Goal: Use online tool/utility: Utilize a website feature to perform a specific function

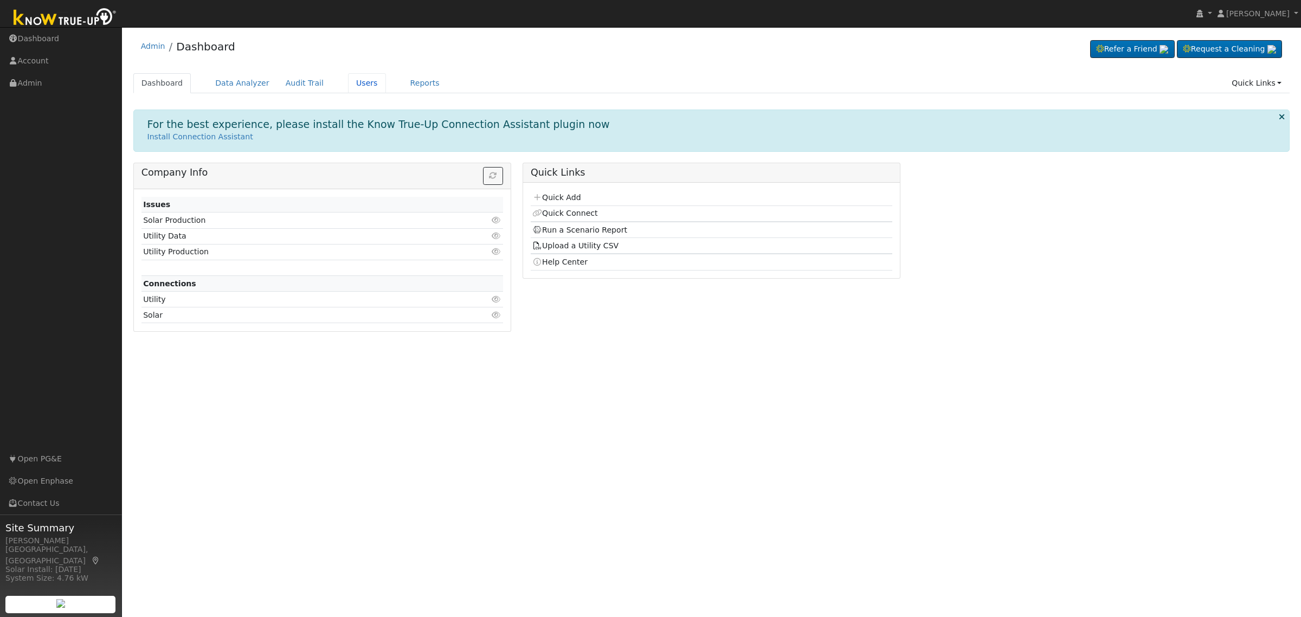
click at [351, 80] on link "Users" at bounding box center [367, 83] width 38 height 20
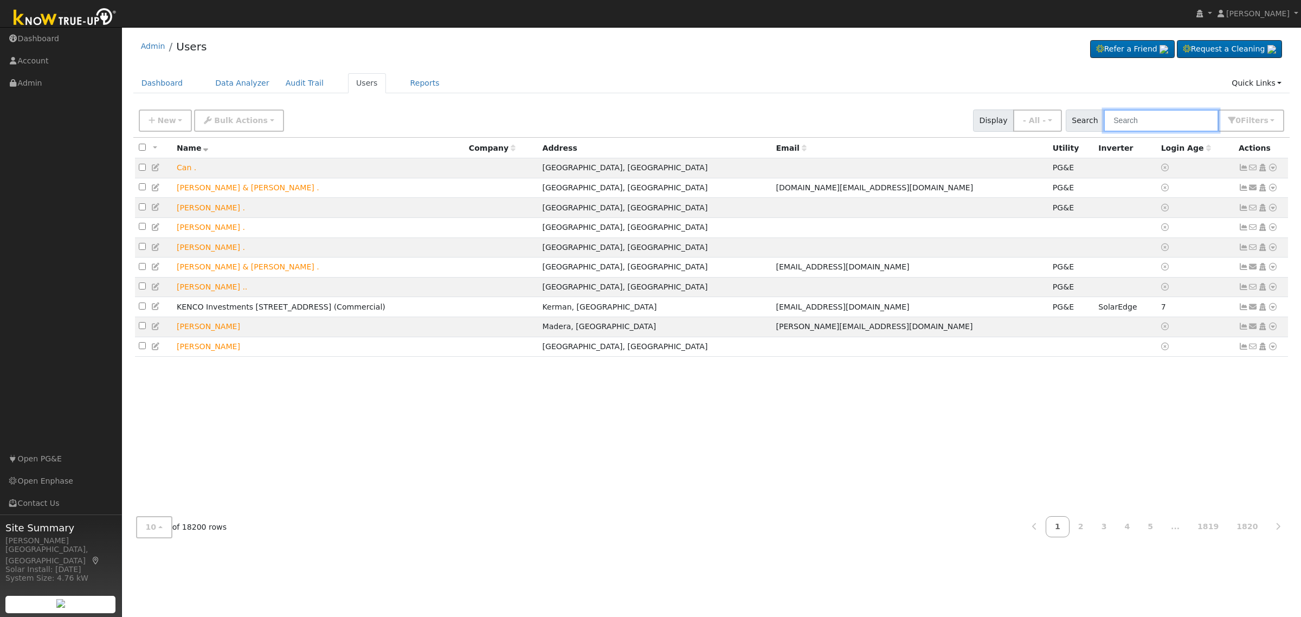
click at [1133, 119] on input "text" at bounding box center [1161, 121] width 115 height 22
paste input "Greg Connor"
type input "Greg Connor"
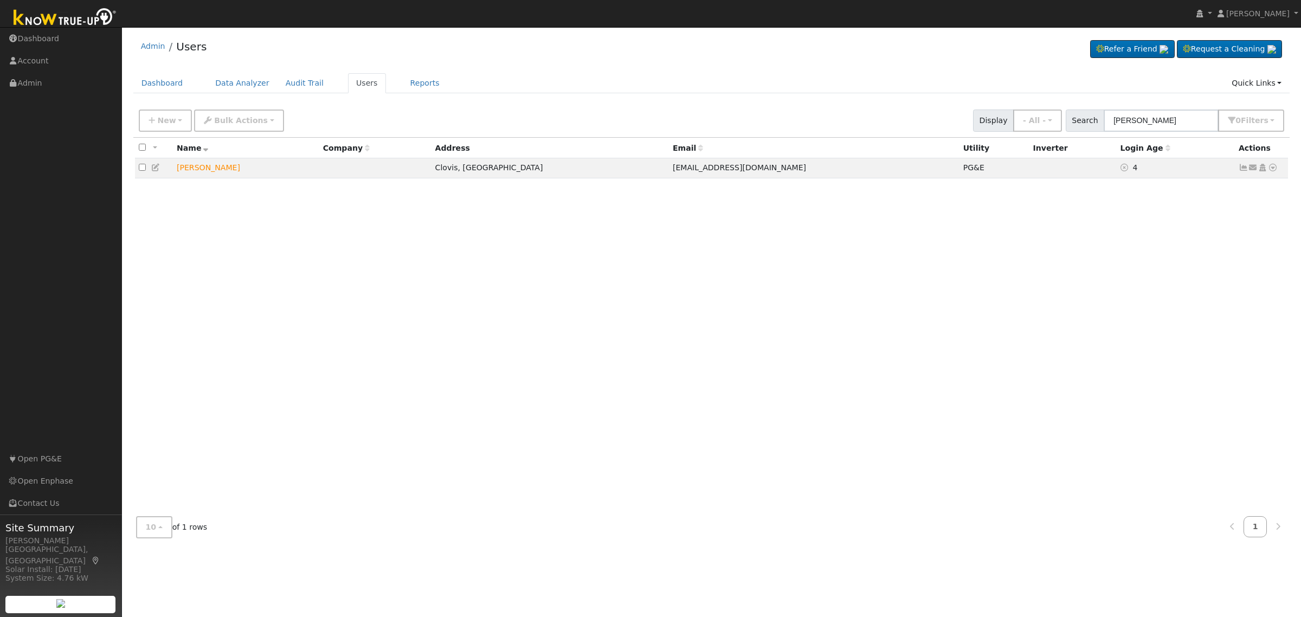
click at [1275, 166] on icon at bounding box center [1273, 168] width 10 height 8
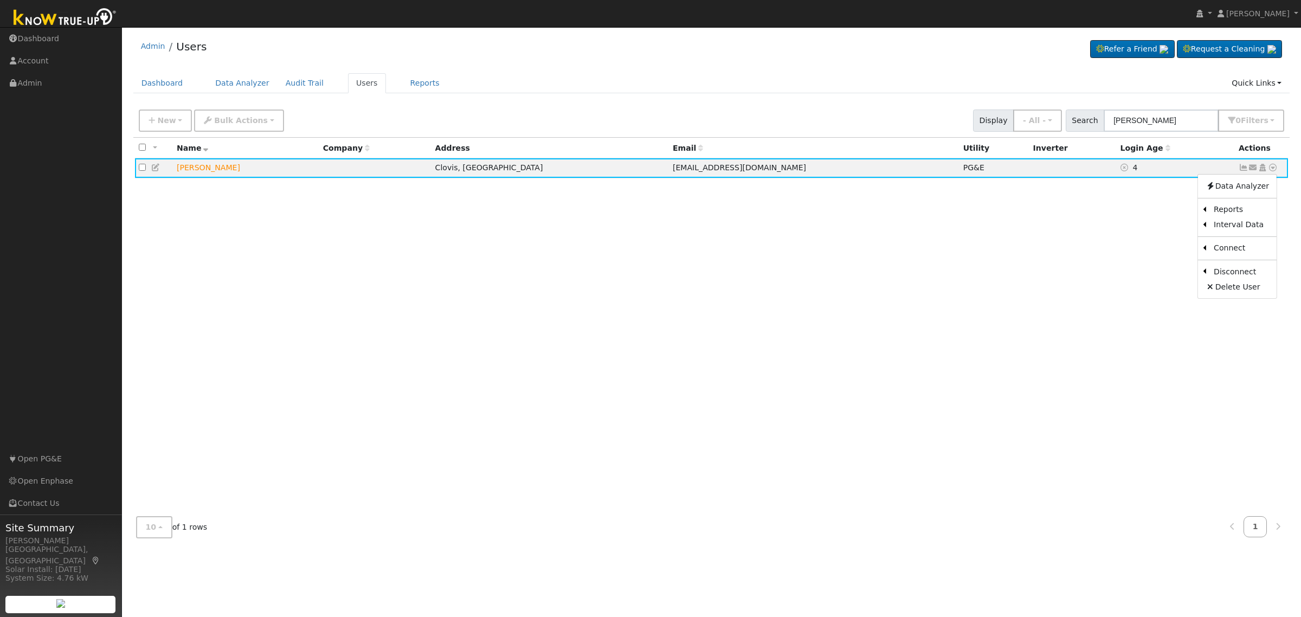
click at [0, 0] on link "Scenario" at bounding box center [0, 0] width 0 height 0
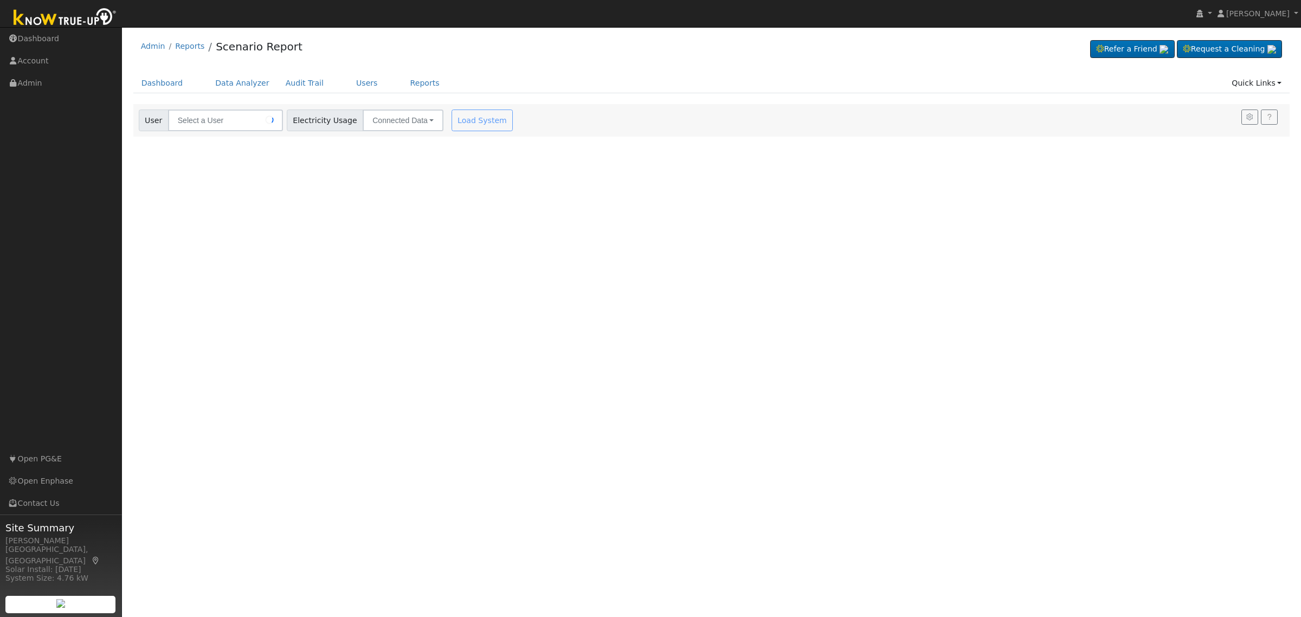
type input "[PERSON_NAME]"
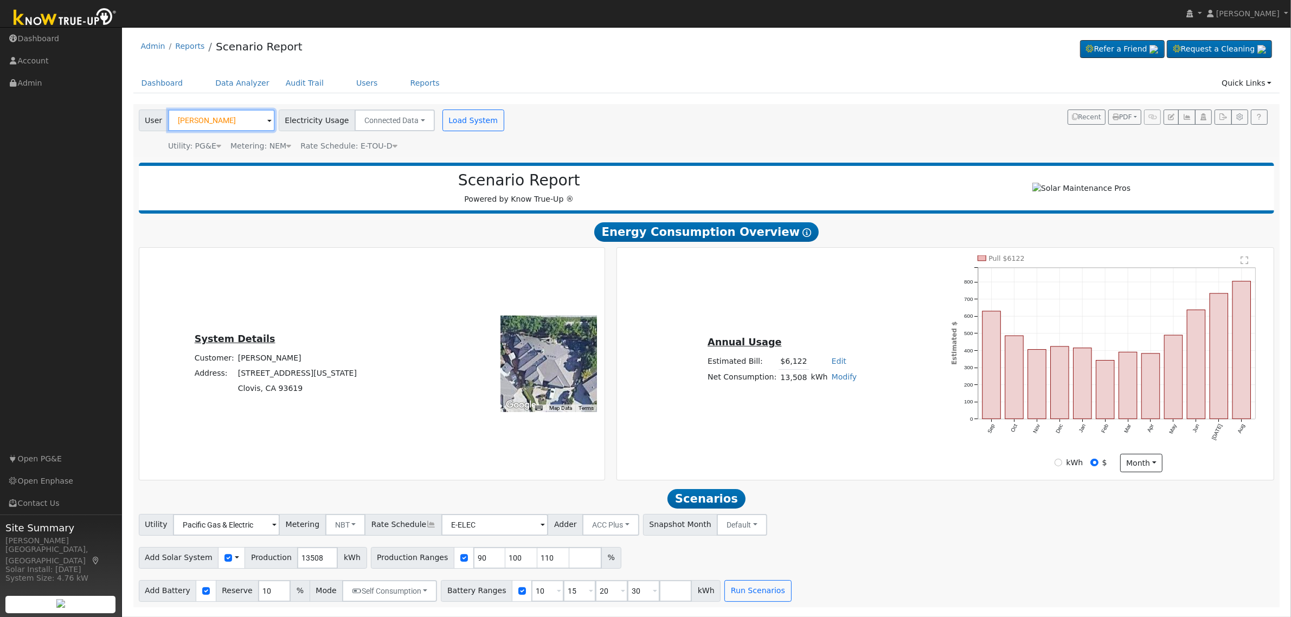
click at [217, 119] on input "[PERSON_NAME]" at bounding box center [221, 121] width 107 height 22
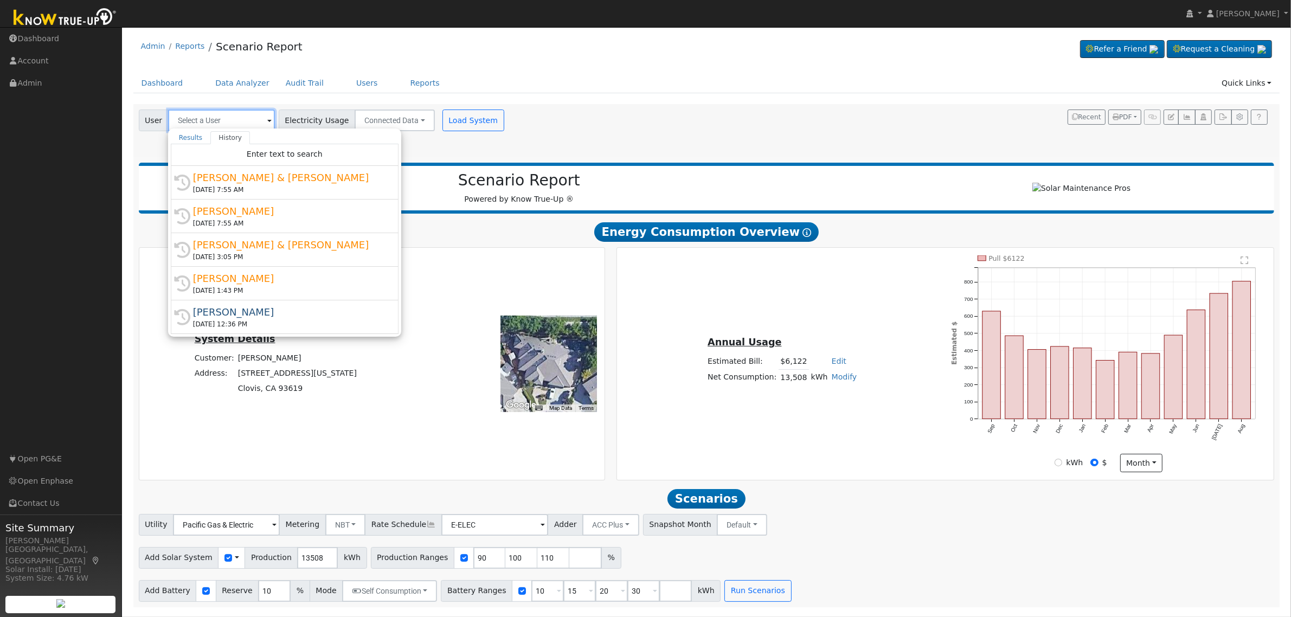
paste input "[PERSON_NAME]"
type input "[PERSON_NAME]"
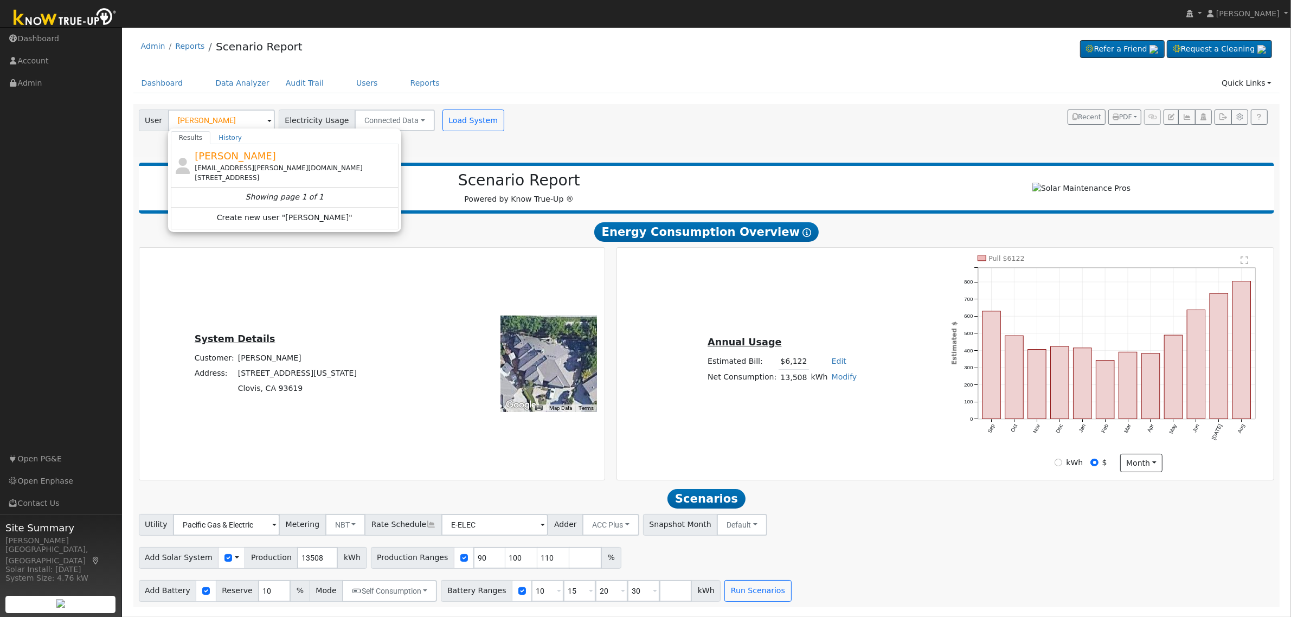
click at [255, 169] on div "[EMAIL_ADDRESS][PERSON_NAME][DOMAIN_NAME]" at bounding box center [295, 168] width 201 height 10
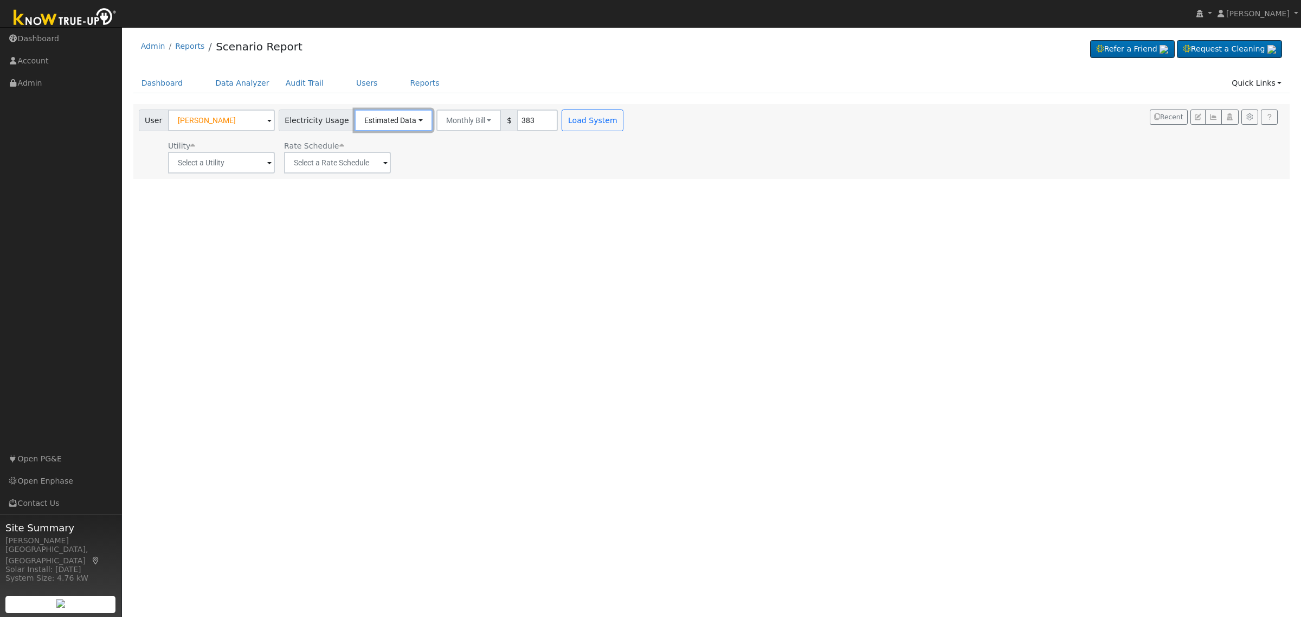
click at [388, 116] on button "Estimated Data" at bounding box center [394, 121] width 78 height 22
click at [389, 148] on link "Connected Data" at bounding box center [393, 144] width 77 height 15
click at [459, 119] on button "Load System" at bounding box center [473, 121] width 62 height 22
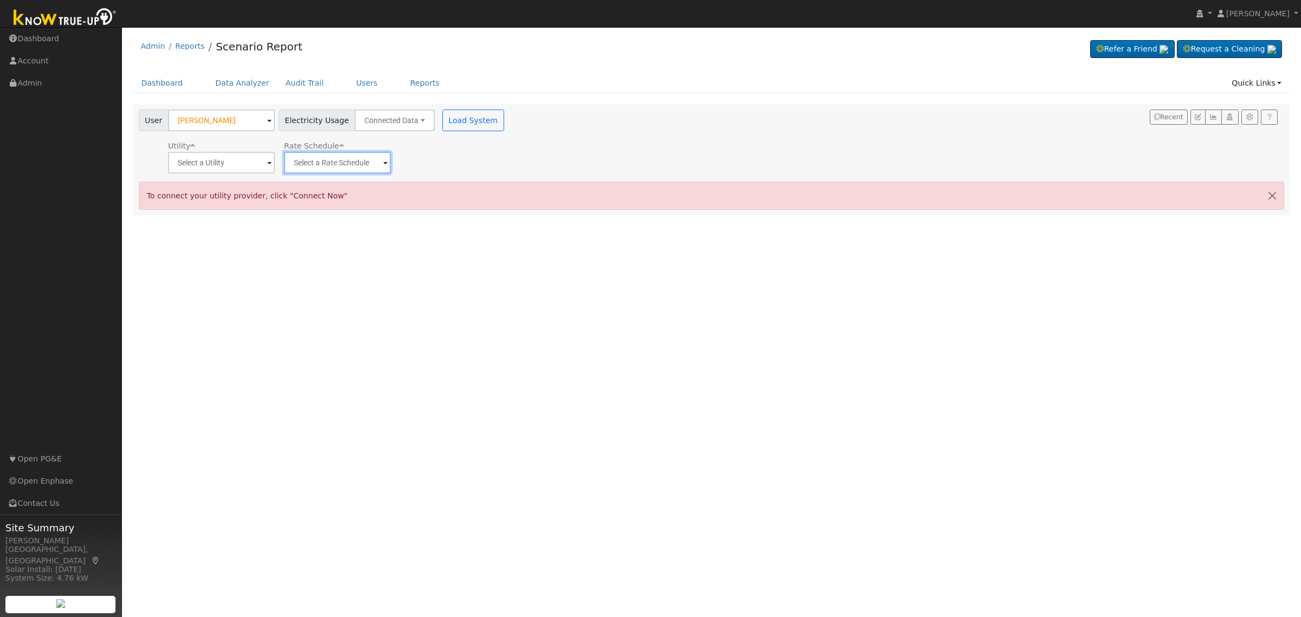
click at [378, 161] on input "text" at bounding box center [337, 163] width 107 height 22
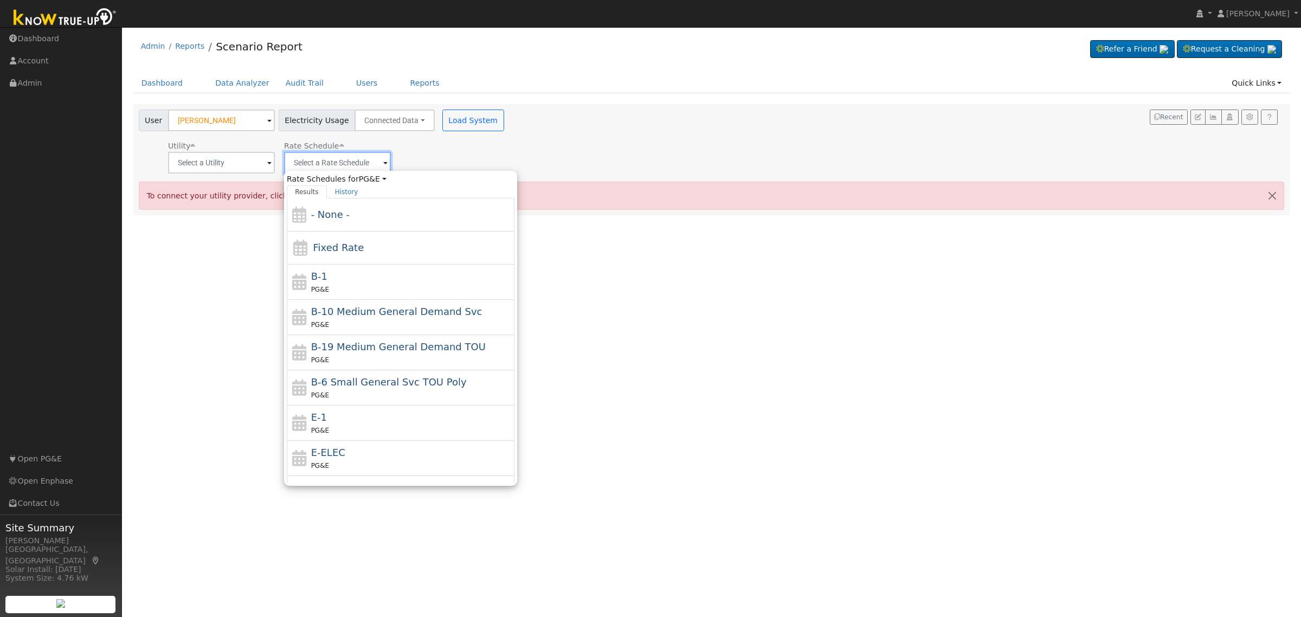
scroll to position [136, 0]
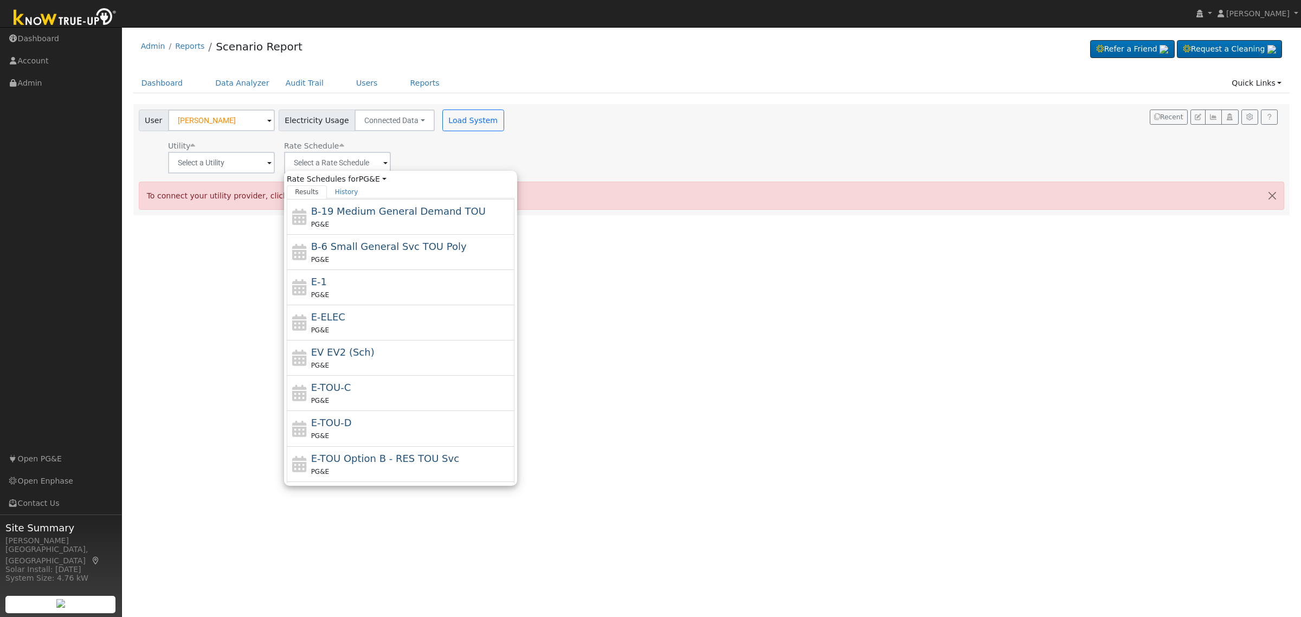
click at [364, 434] on div "PG&E" at bounding box center [411, 435] width 201 height 11
type input "E-TOU-D"
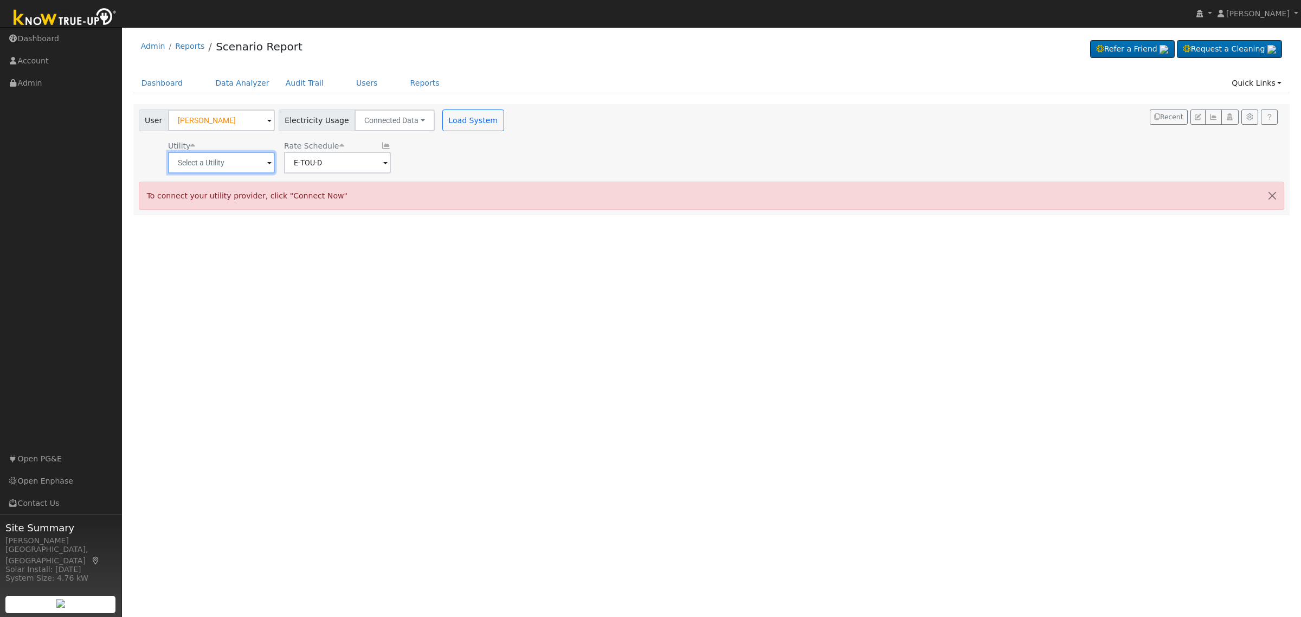
click at [250, 166] on input "text" at bounding box center [221, 163] width 107 height 22
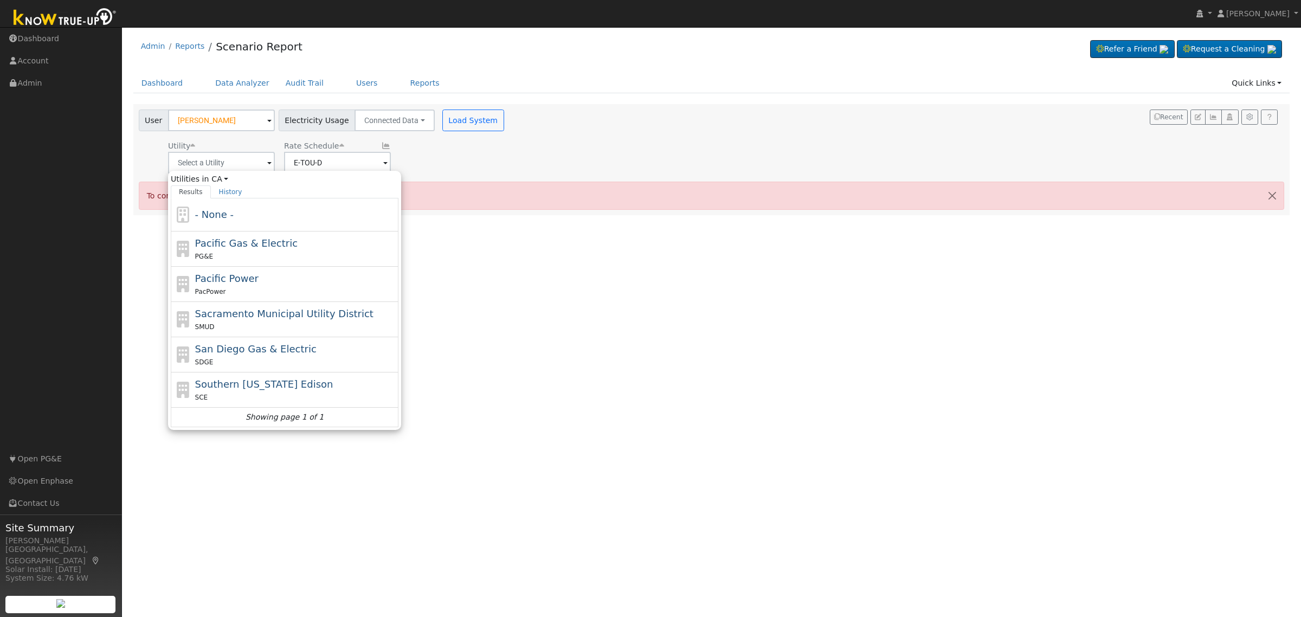
click at [226, 253] on div "PG&E" at bounding box center [295, 256] width 201 height 11
type input "Pacific Gas & Electric"
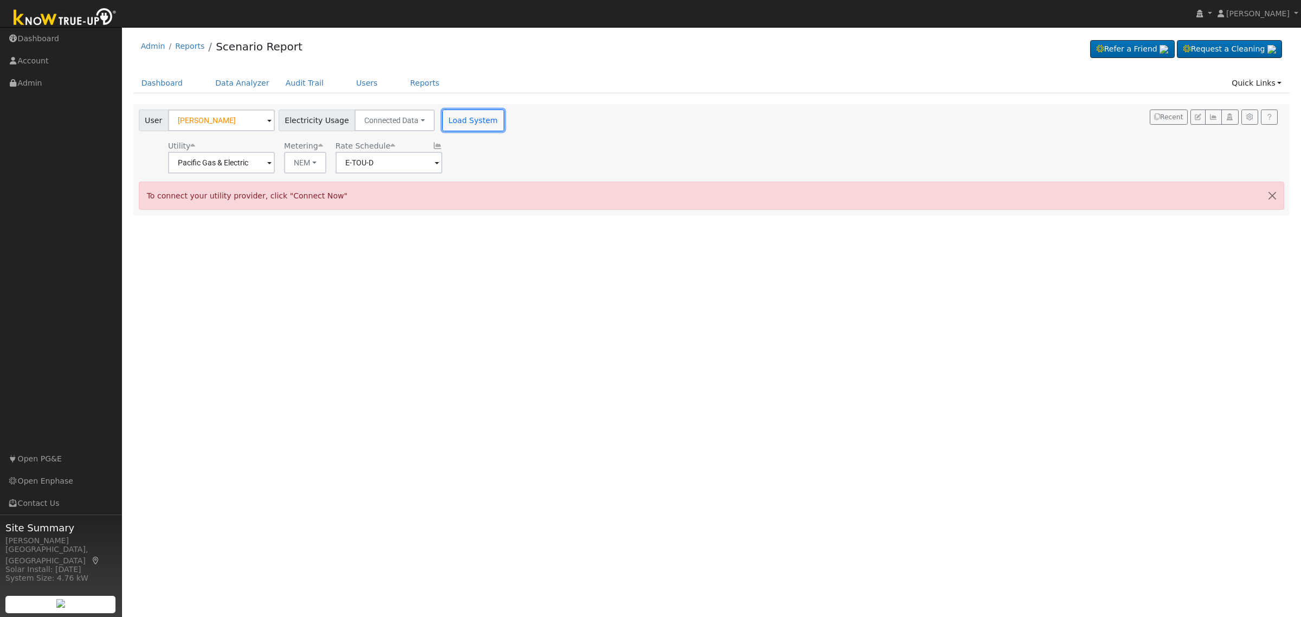
click at [444, 119] on button "Load System" at bounding box center [473, 121] width 62 height 22
click at [450, 123] on button "Load System" at bounding box center [473, 121] width 62 height 22
click at [472, 132] on div "User Christina Riojas Account Default Account Default Account 6752 East Liberty…" at bounding box center [323, 142] width 372 height 64
click at [158, 80] on link "Dashboard" at bounding box center [162, 83] width 58 height 20
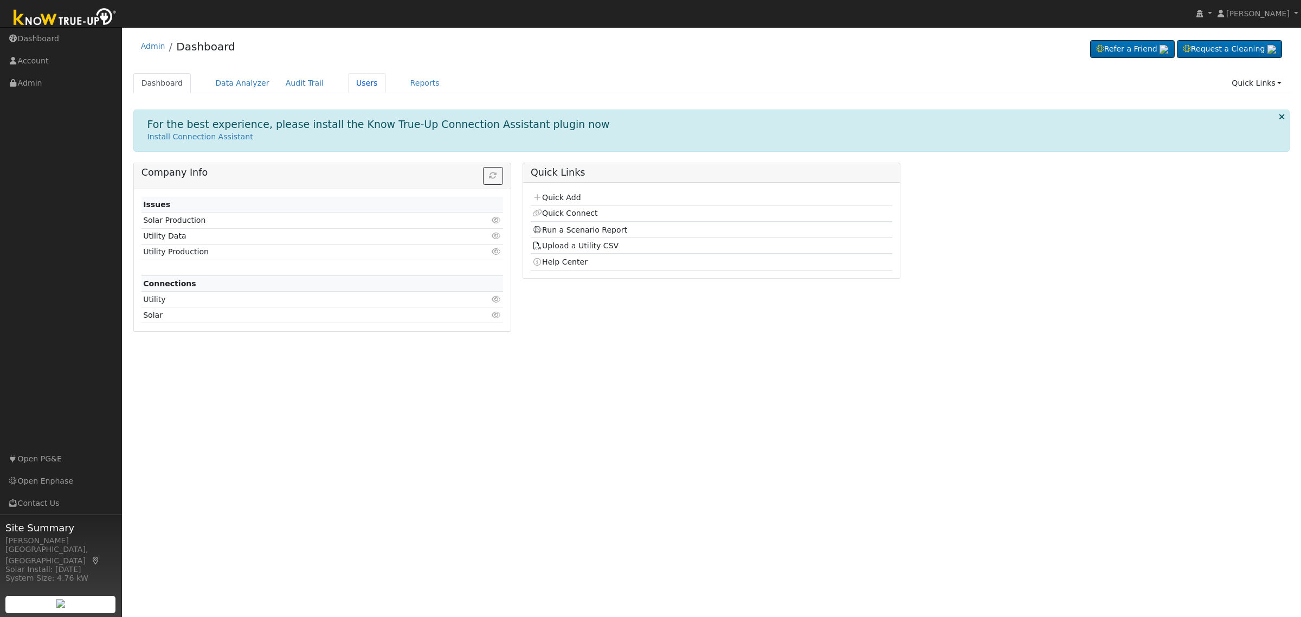
click at [359, 81] on link "Users" at bounding box center [367, 83] width 38 height 20
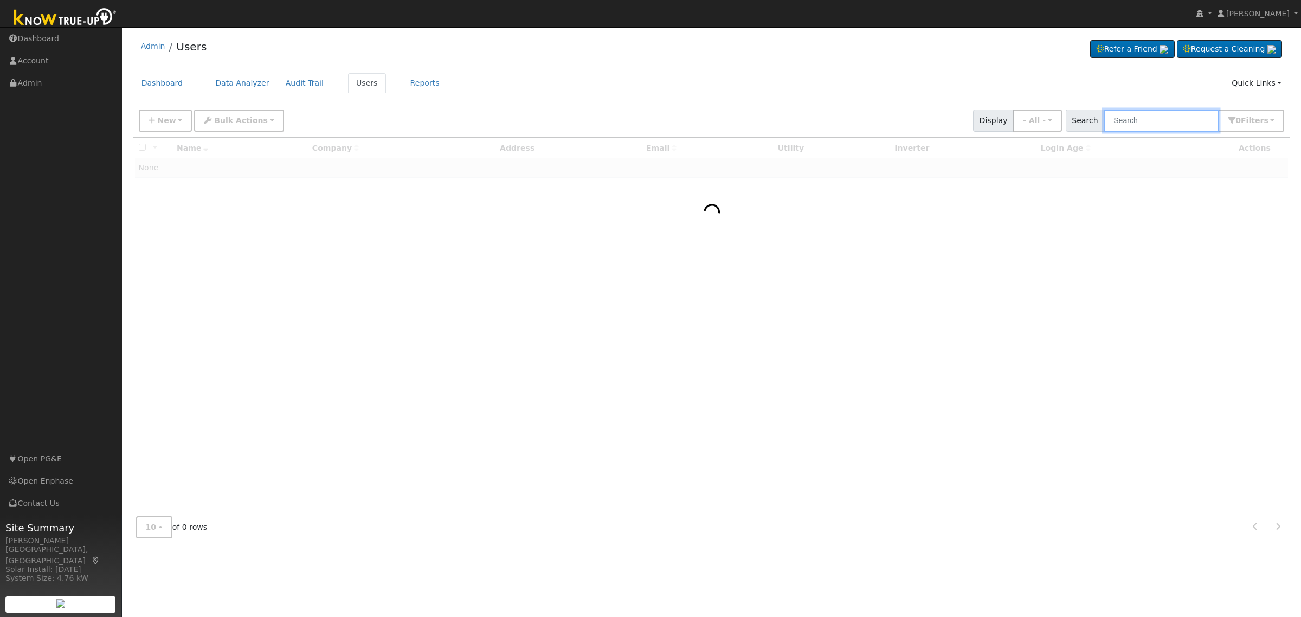
click at [1147, 118] on input "text" at bounding box center [1161, 121] width 115 height 22
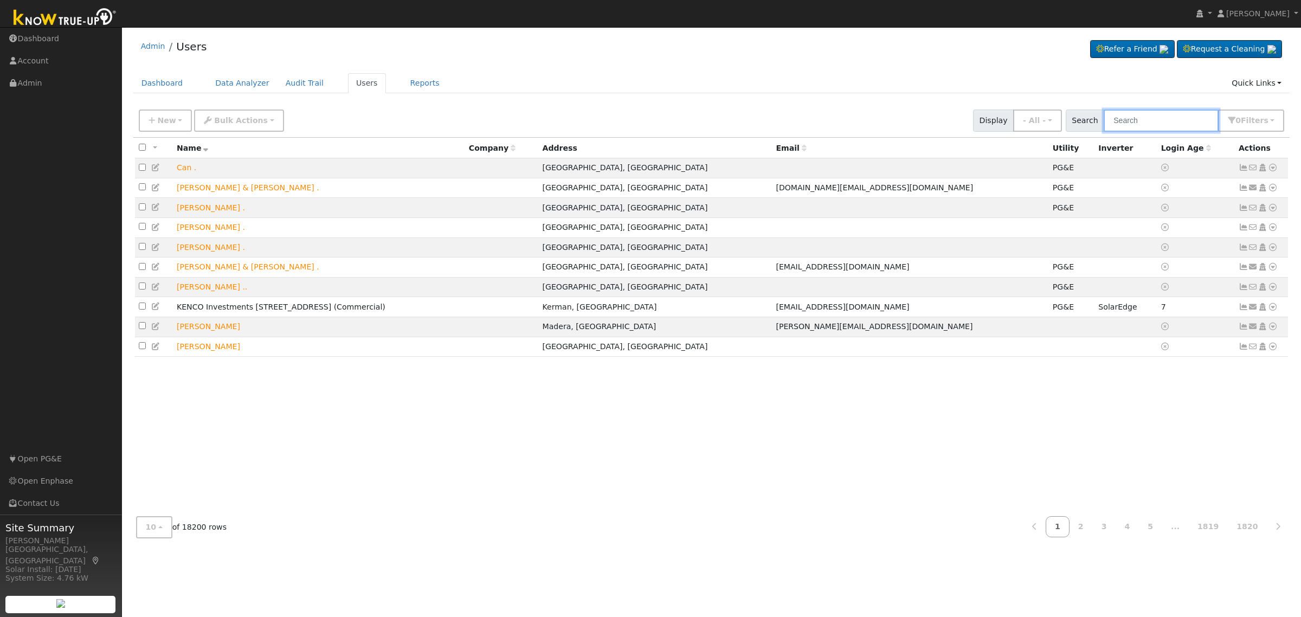
paste input "[PERSON_NAME]"
type input "[PERSON_NAME]"
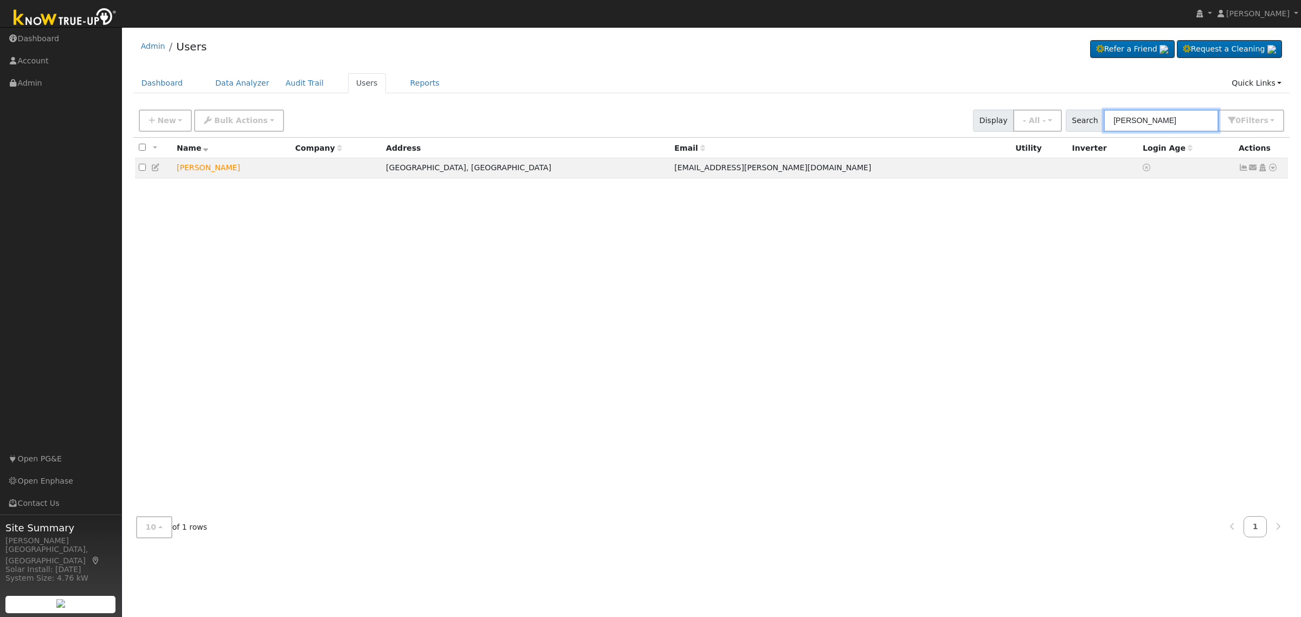
click at [1153, 126] on input "[PERSON_NAME]" at bounding box center [1161, 121] width 115 height 22
paste input "[PERSON_NAME]"
type input "[PERSON_NAME]"
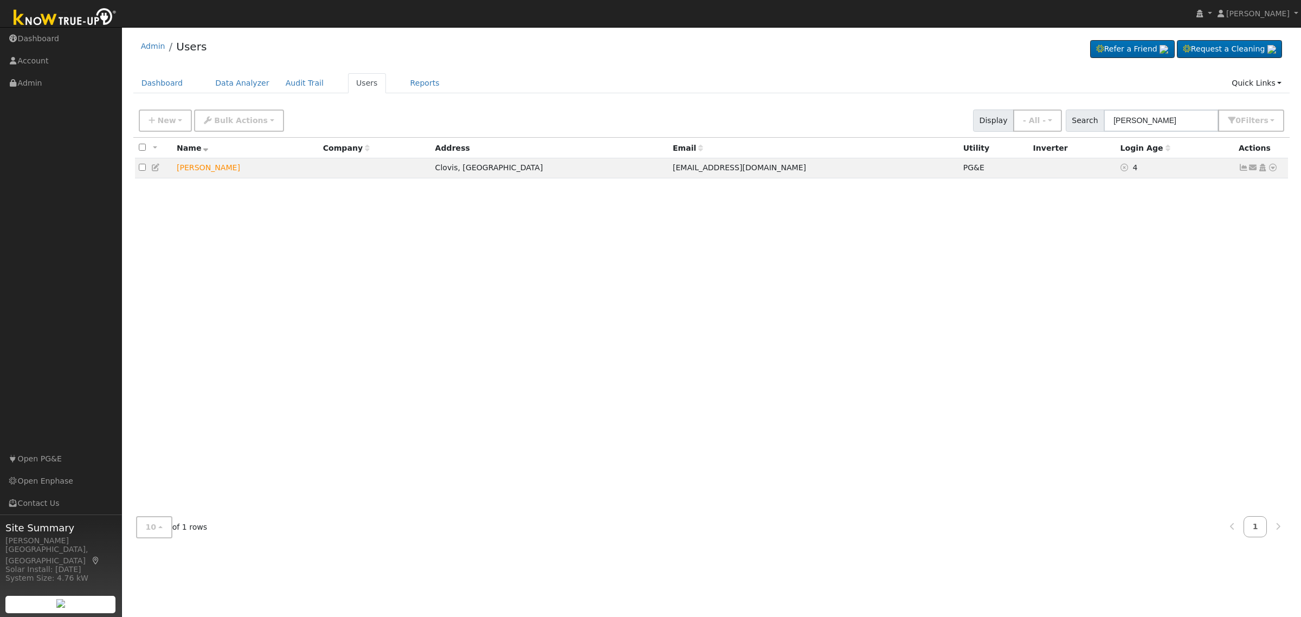
click at [1273, 164] on icon at bounding box center [1273, 168] width 10 height 8
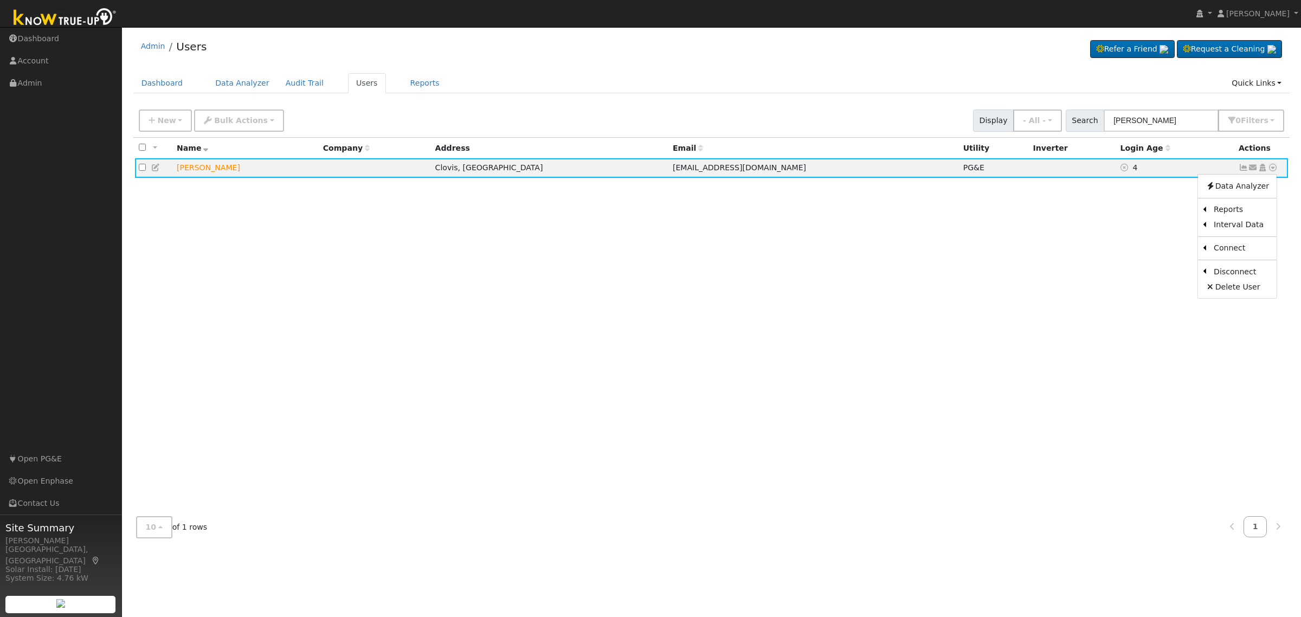
click at [0, 0] on link "Scenario" at bounding box center [0, 0] width 0 height 0
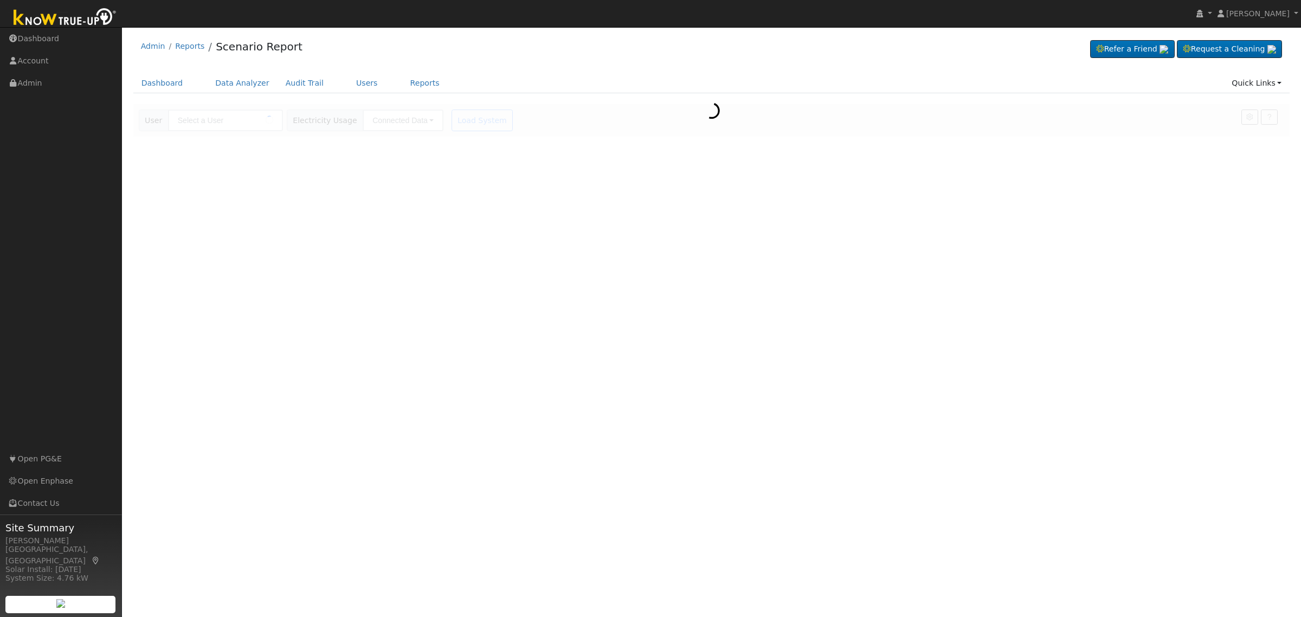
type input "[PERSON_NAME]"
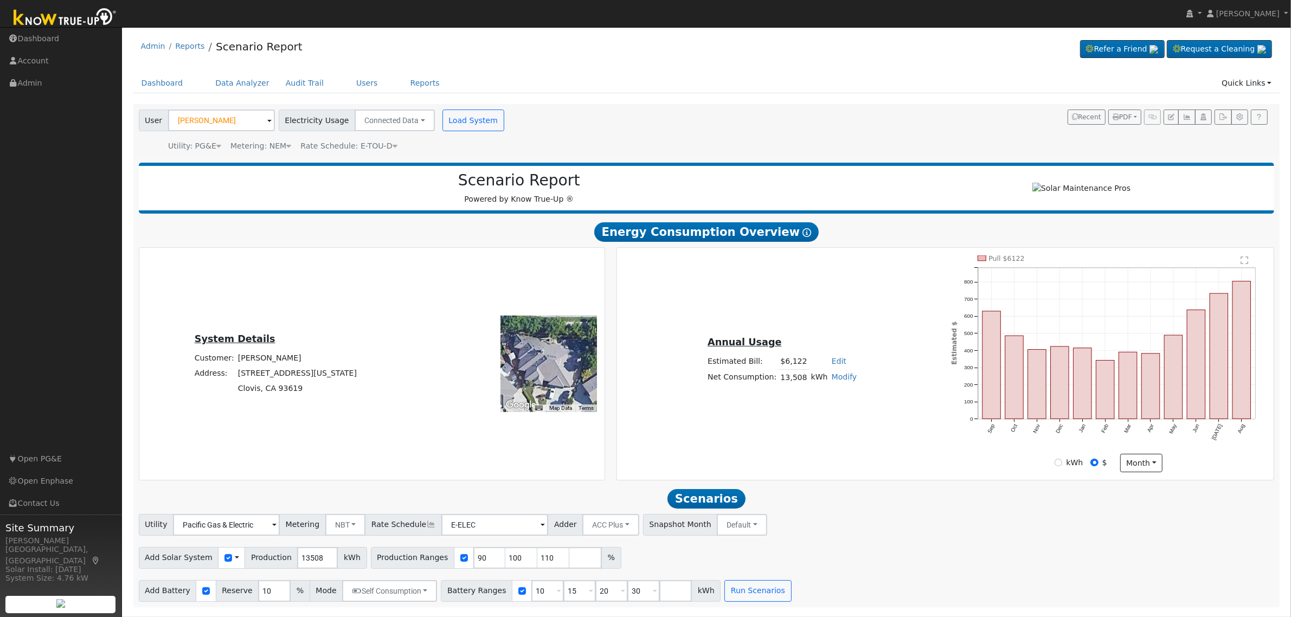
scroll to position [1, 0]
click at [473, 560] on input "90" at bounding box center [489, 558] width 33 height 22
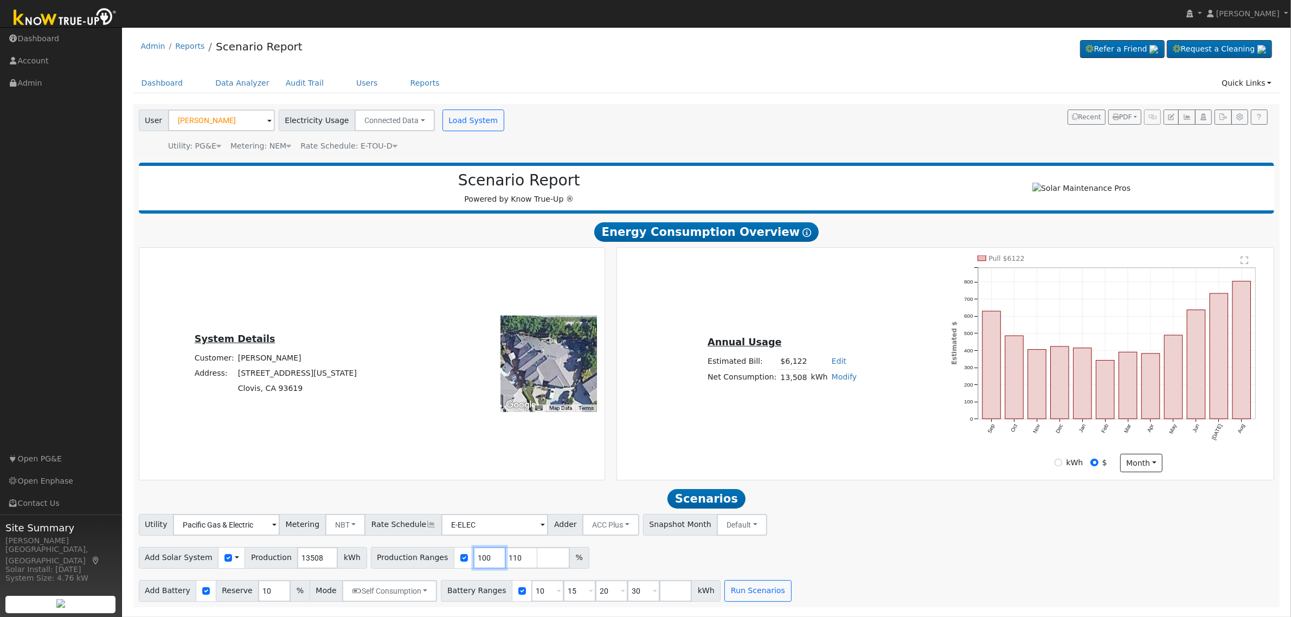
type input "100"
type input "110"
click at [473, 560] on input "100" at bounding box center [489, 558] width 33 height 22
type input "110"
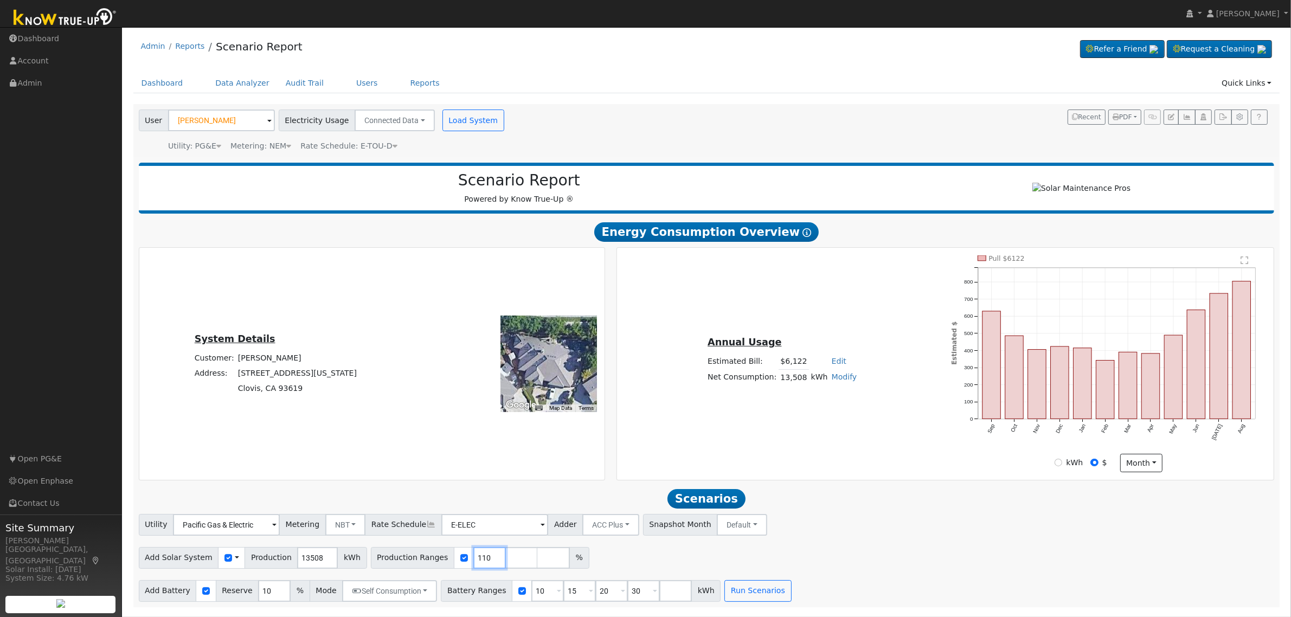
click at [473, 560] on input "110" at bounding box center [489, 558] width 33 height 22
click at [473, 560] on input "number" at bounding box center [489, 558] width 33 height 22
type input "115"
click at [258, 597] on input "10" at bounding box center [274, 591] width 33 height 22
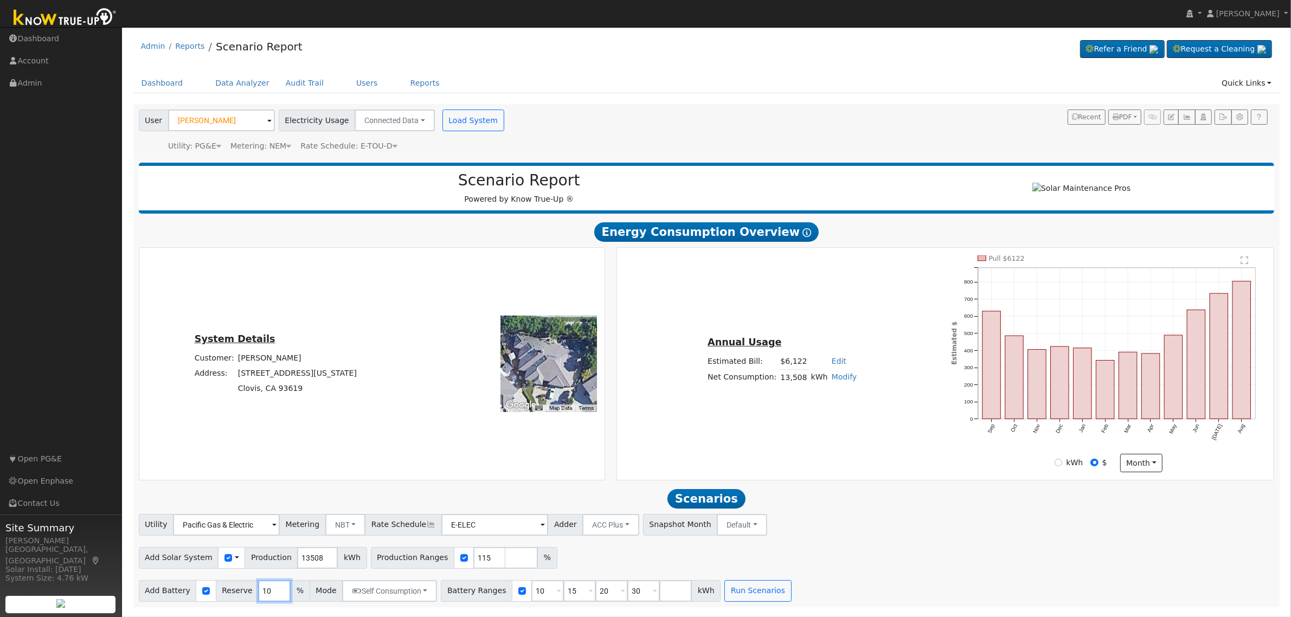
click at [258, 597] on input "10" at bounding box center [274, 591] width 33 height 22
type input "20"
click at [531, 593] on input "10" at bounding box center [547, 591] width 33 height 22
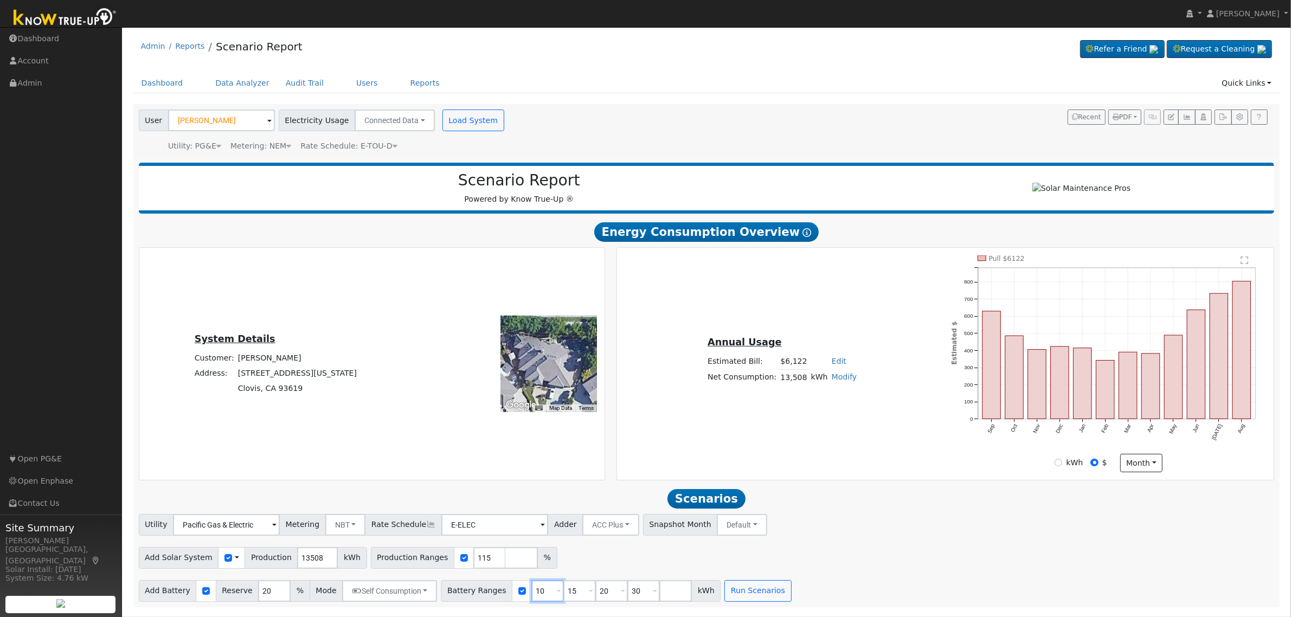
type input "15"
type input "20"
type input "30"
click at [531, 593] on input "15" at bounding box center [547, 591] width 33 height 22
type input "20"
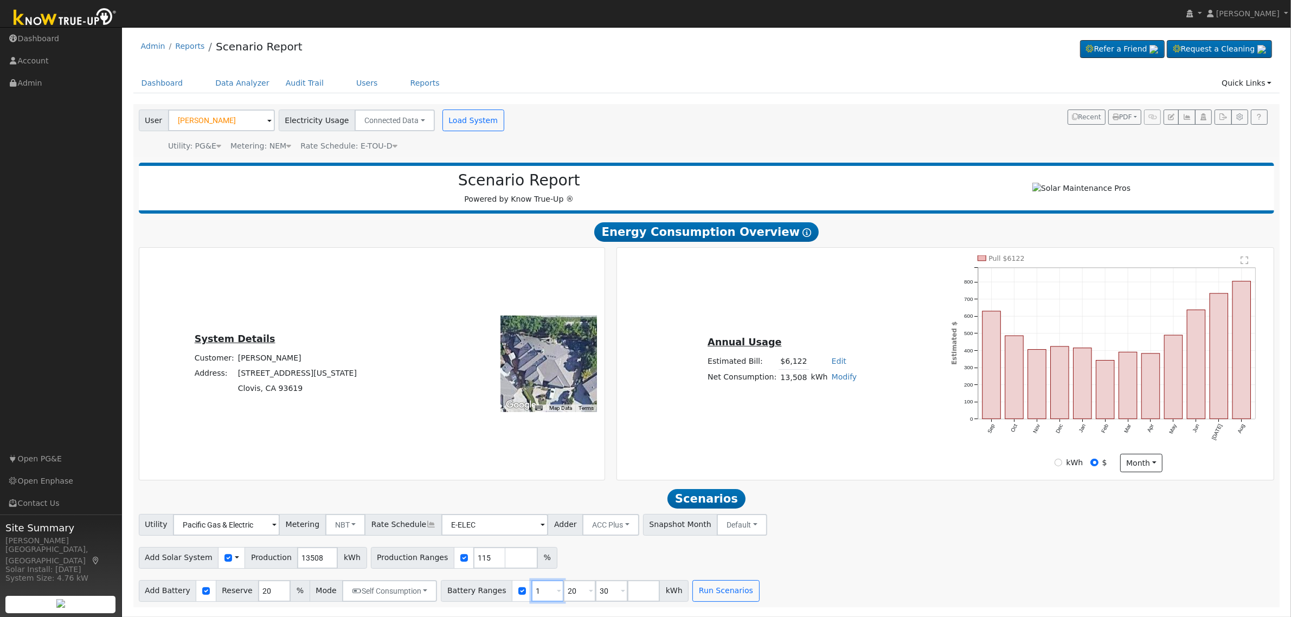
type input "30"
click at [531, 593] on input "20" at bounding box center [547, 591] width 33 height 22
type input "30"
click at [531, 593] on input "30" at bounding box center [547, 591] width 33 height 22
click at [531, 593] on input "number" at bounding box center [547, 591] width 33 height 22
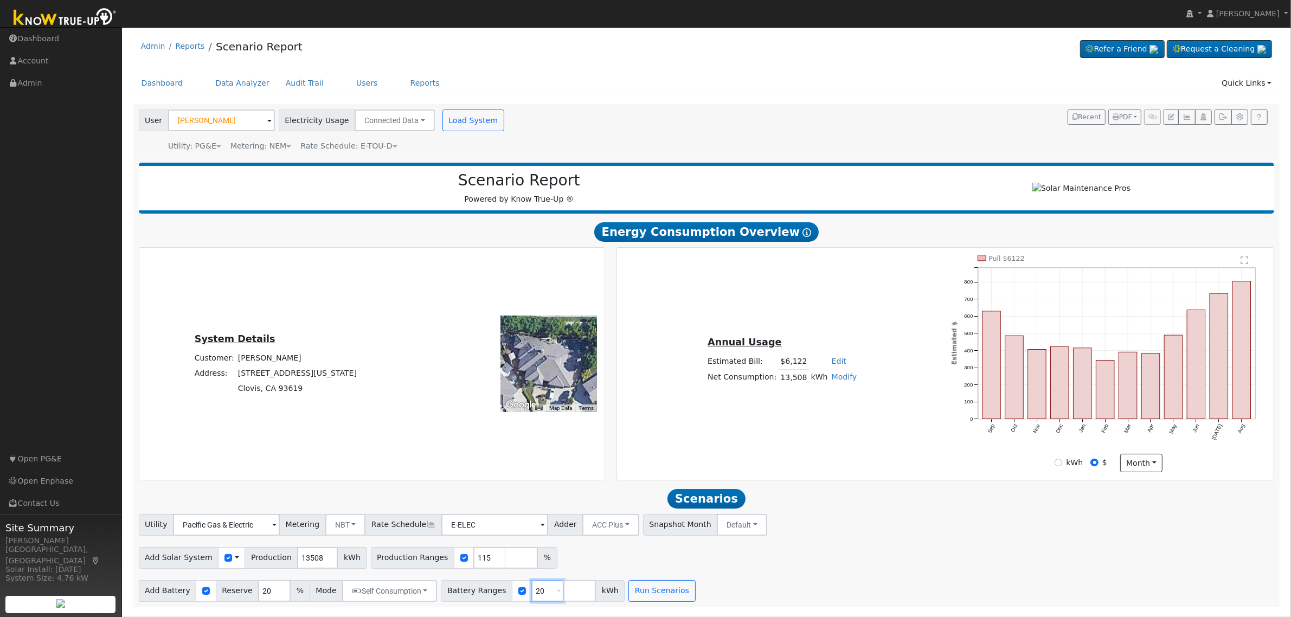
type input "20"
click at [565, 600] on input "number" at bounding box center [579, 591] width 33 height 22
type input "27"
click at [685, 602] on button "Run Scenarios" at bounding box center [693, 591] width 67 height 22
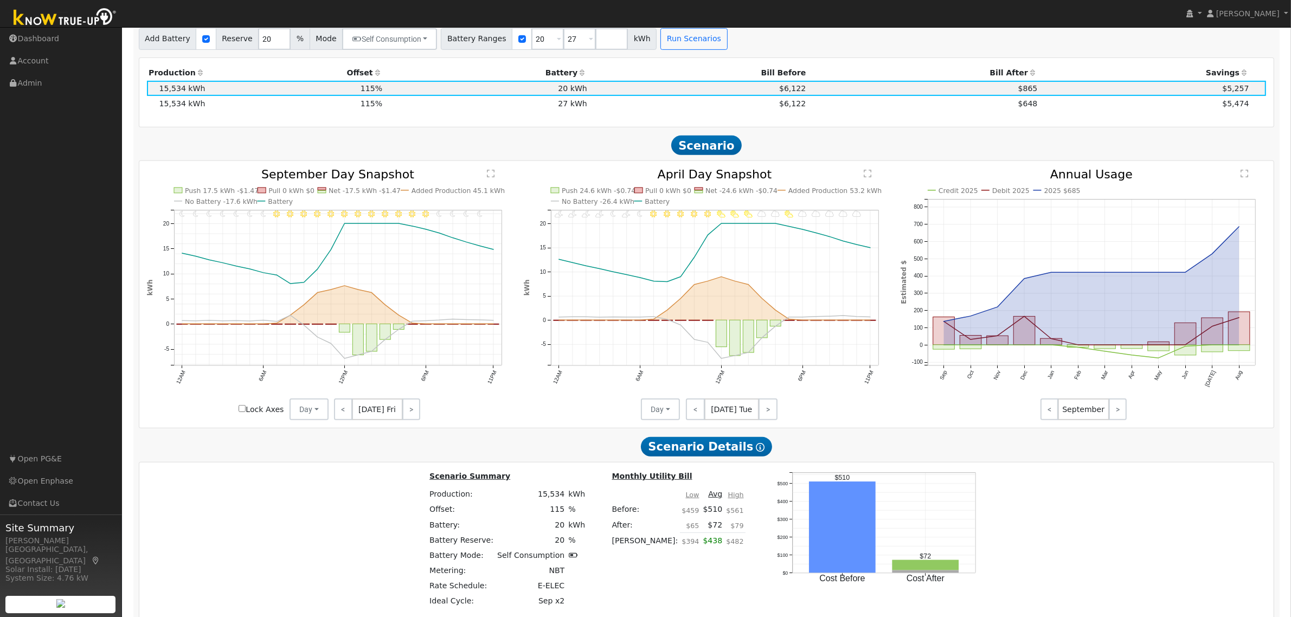
scroll to position [529, 0]
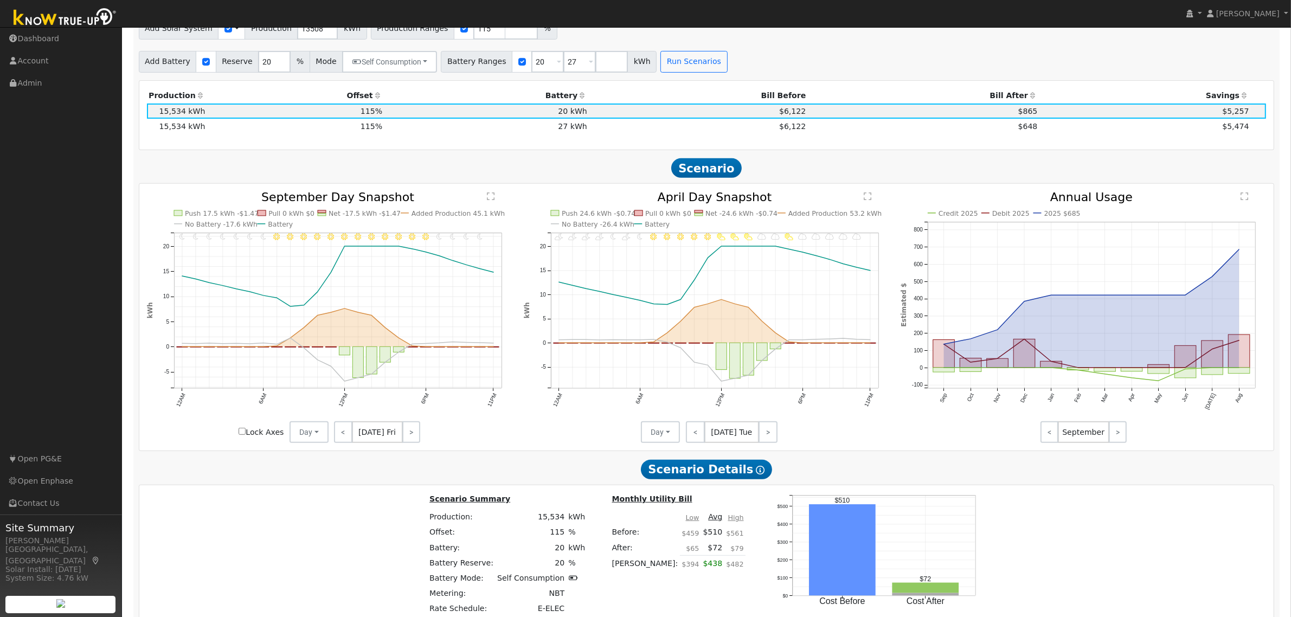
click at [392, 131] on td "27 kWh" at bounding box center [486, 126] width 205 height 15
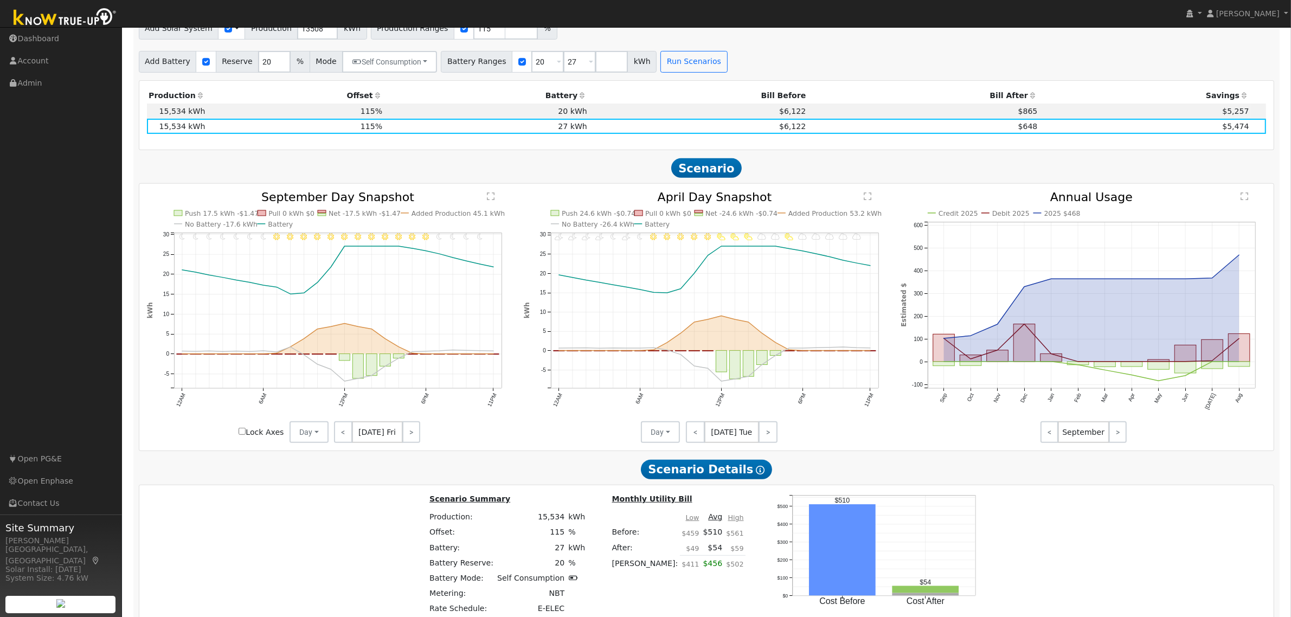
click at [394, 115] on td "20 kWh" at bounding box center [486, 111] width 205 height 15
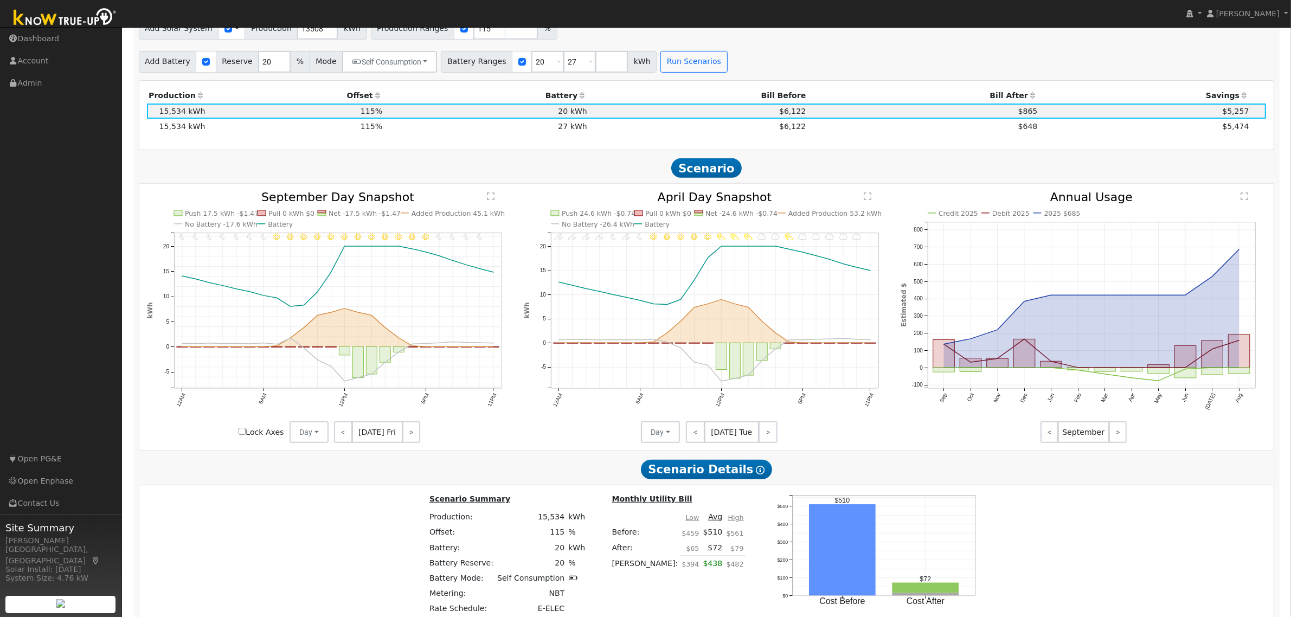
click at [378, 142] on div "Production Offset Battery Reserve Mode ACC Push Incentive Bill Before Bill Afte…" at bounding box center [706, 115] width 1131 height 54
click at [384, 134] on td "27 kWh" at bounding box center [486, 126] width 205 height 15
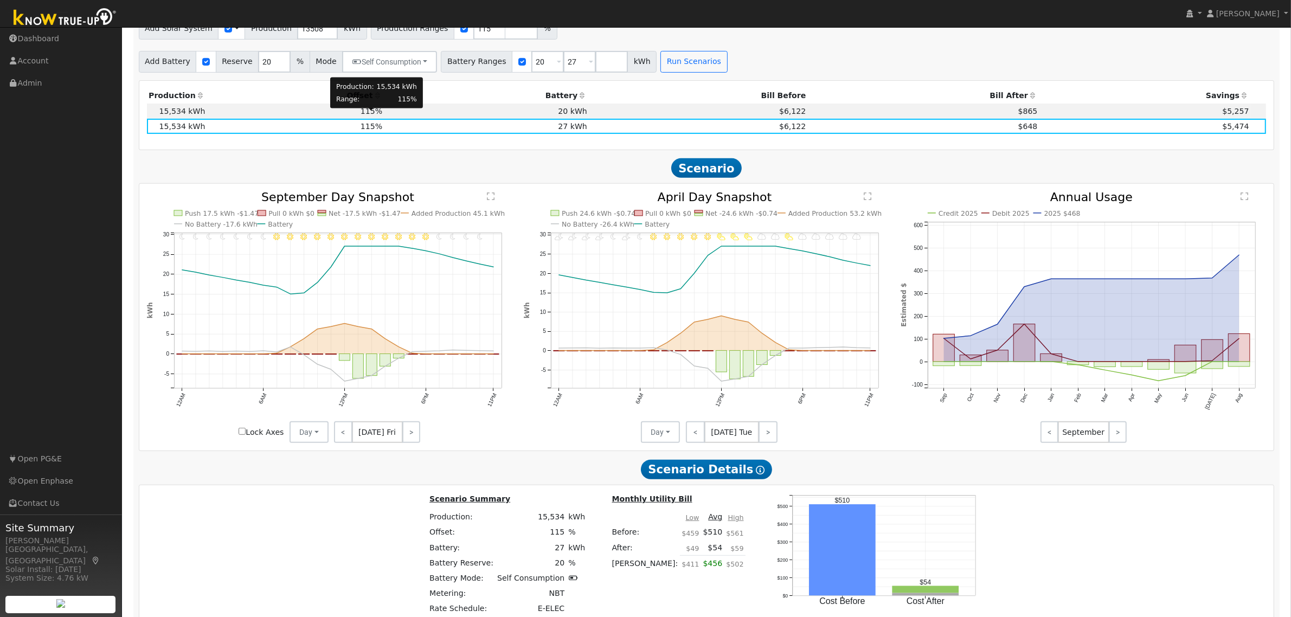
click at [376, 116] on span "115%" at bounding box center [372, 111] width 22 height 9
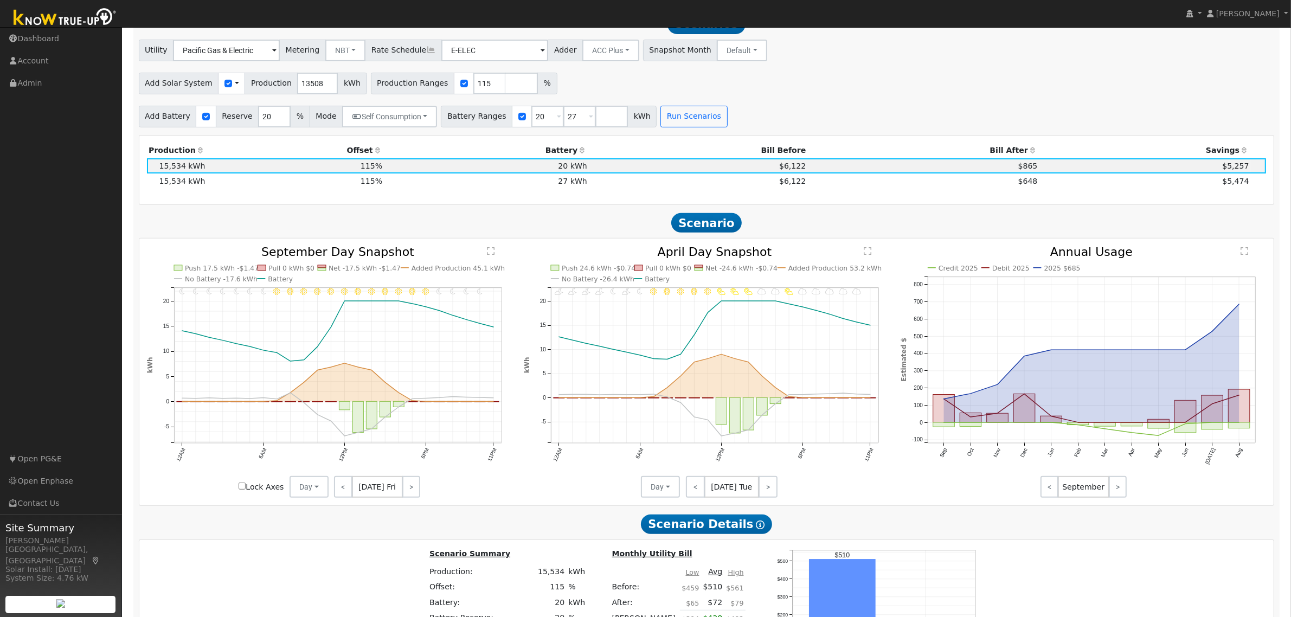
scroll to position [394, 0]
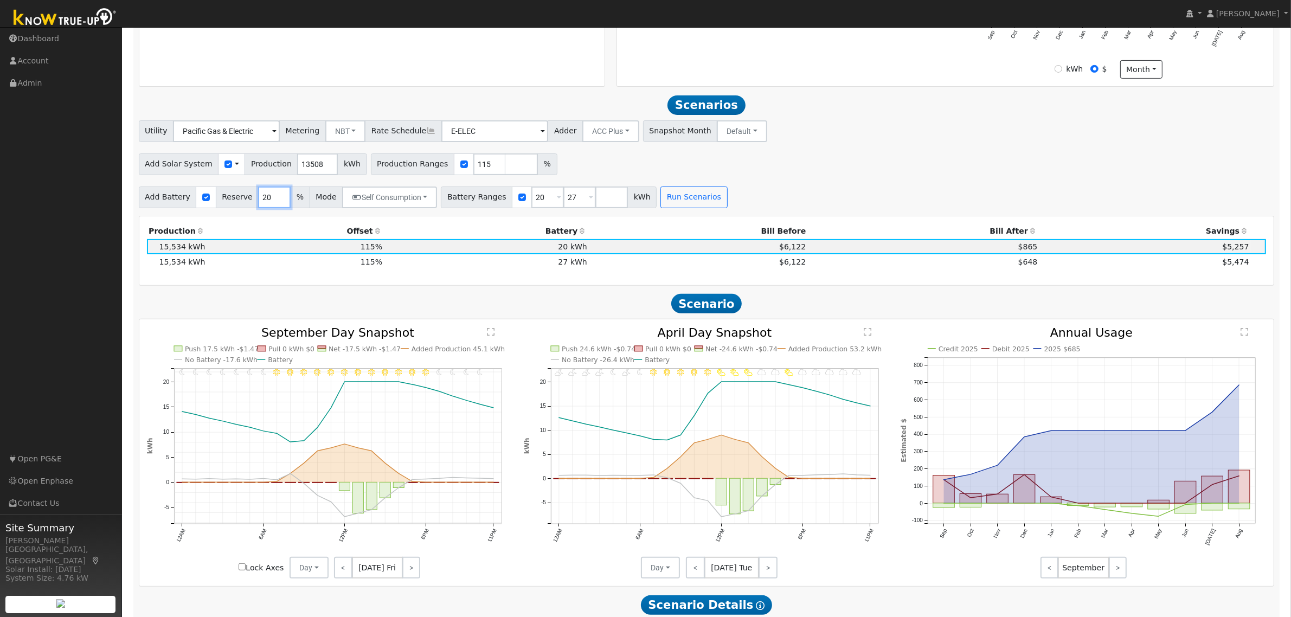
click at [258, 204] on input "20" at bounding box center [274, 198] width 33 height 22
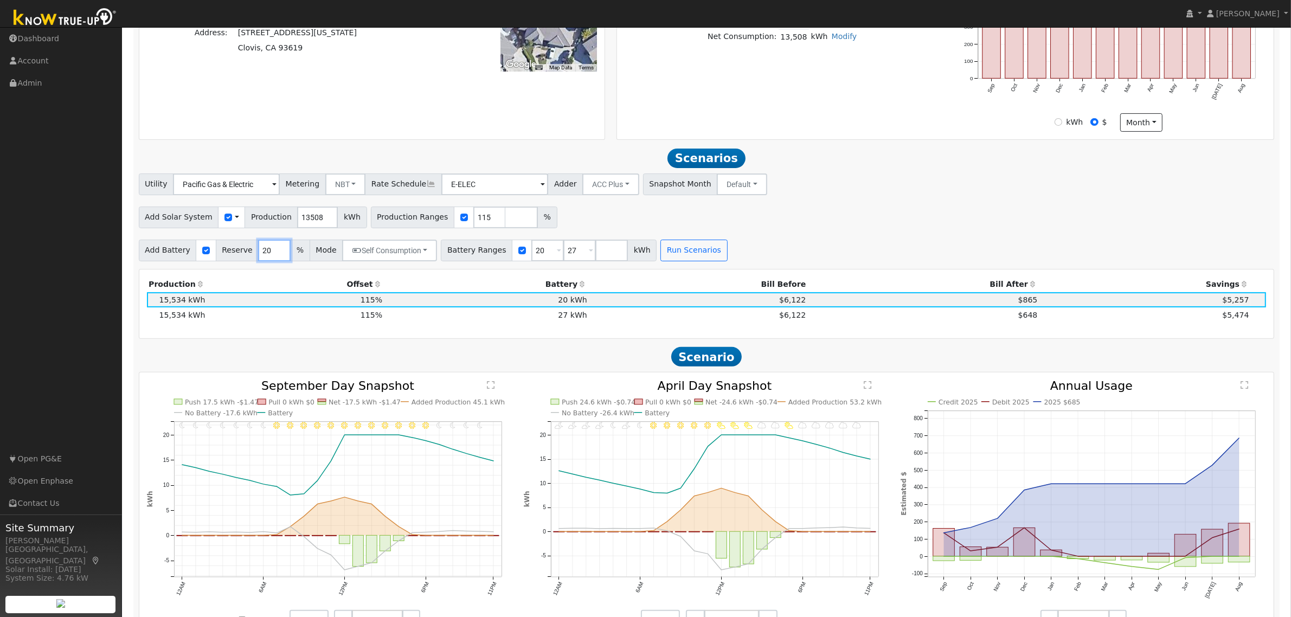
scroll to position [258, 0]
